Goal: Information Seeking & Learning: Learn about a topic

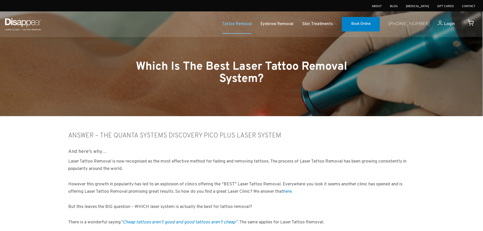
click at [252, 25] on link "Tattoo Removal" at bounding box center [237, 24] width 30 height 7
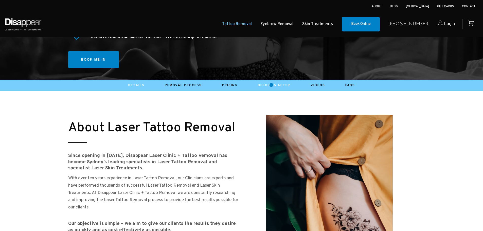
click at [271, 85] on link "Before & After" at bounding box center [274, 85] width 32 height 4
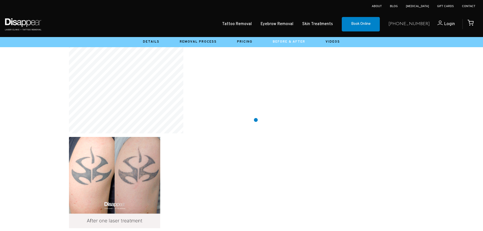
scroll to position [1444, 0]
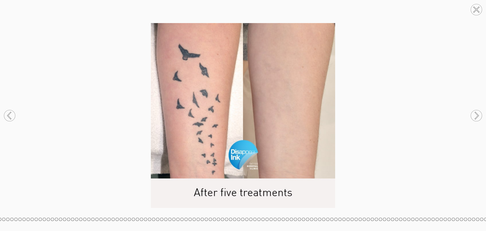
click at [478, 9] on icon at bounding box center [477, 9] width 5 height 5
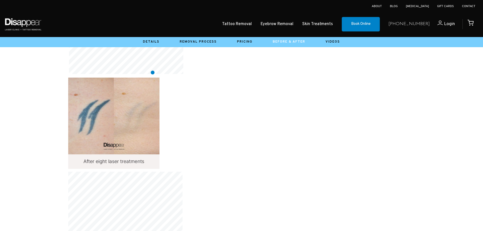
scroll to position [1672, 0]
